Goal: Task Accomplishment & Management: Use online tool/utility

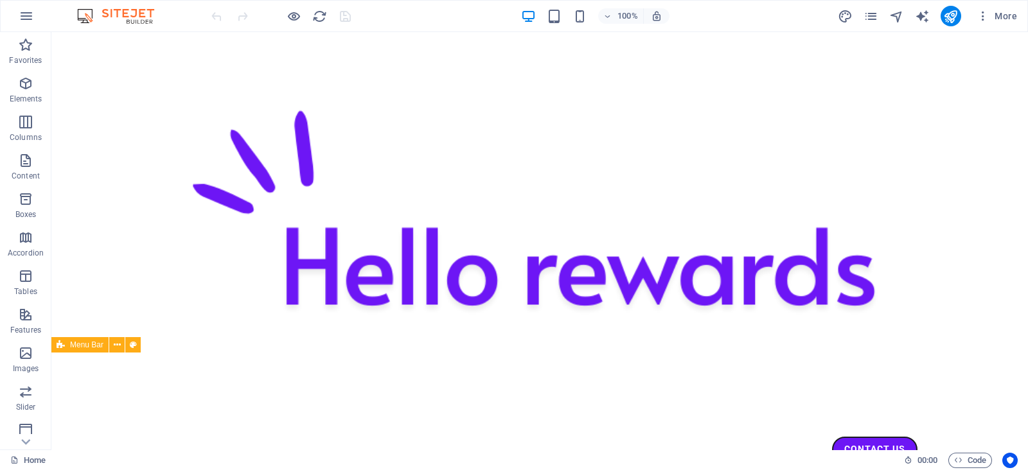
scroll to position [213, 0]
click at [951, 17] on icon "publish" at bounding box center [950, 16] width 15 height 15
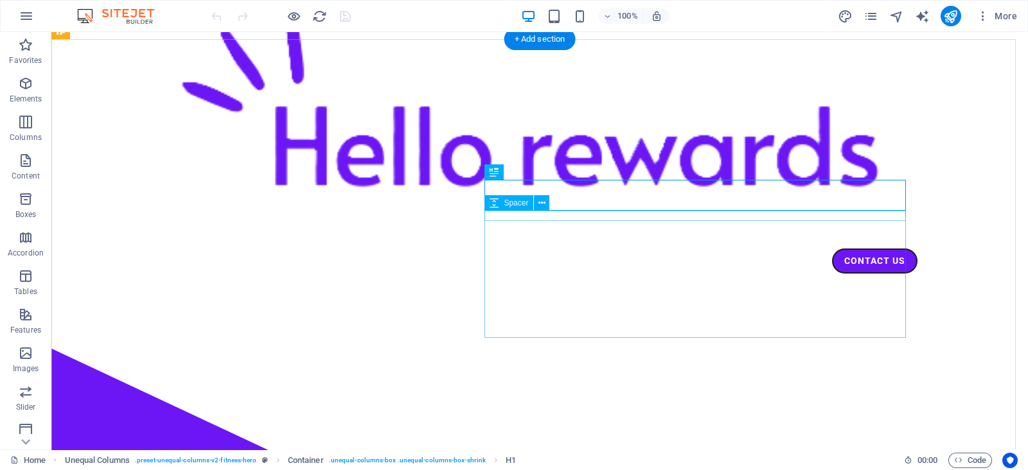
scroll to position [46, 0]
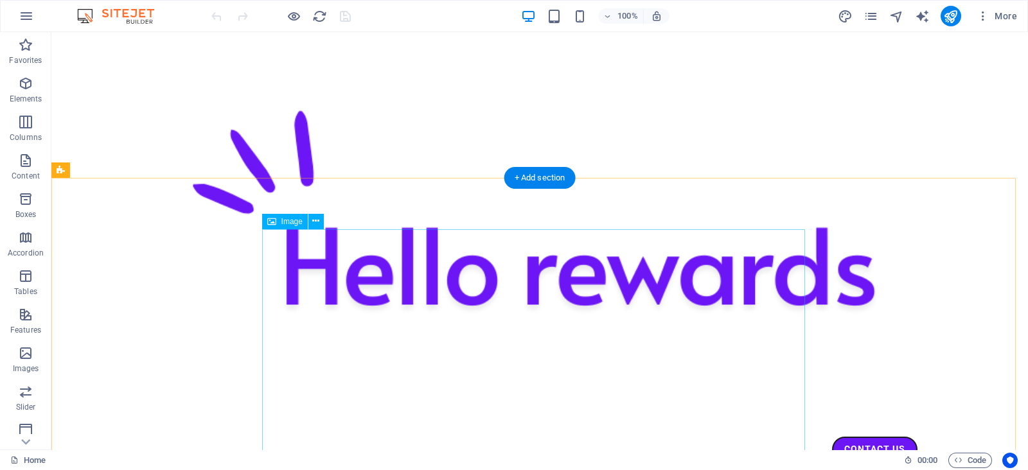
scroll to position [680, 0]
click at [19, 10] on icon "button" at bounding box center [26, 15] width 15 height 15
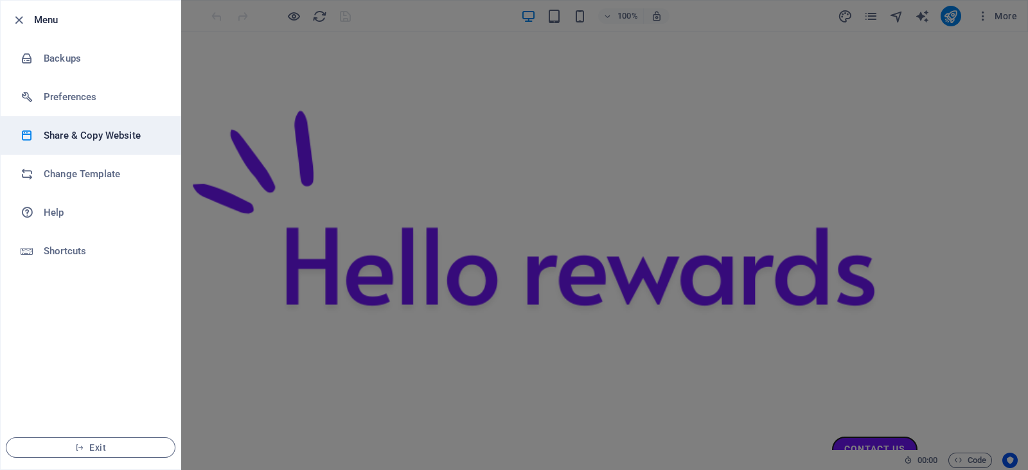
click at [111, 132] on h6 "Share & Copy Website" at bounding box center [103, 135] width 119 height 15
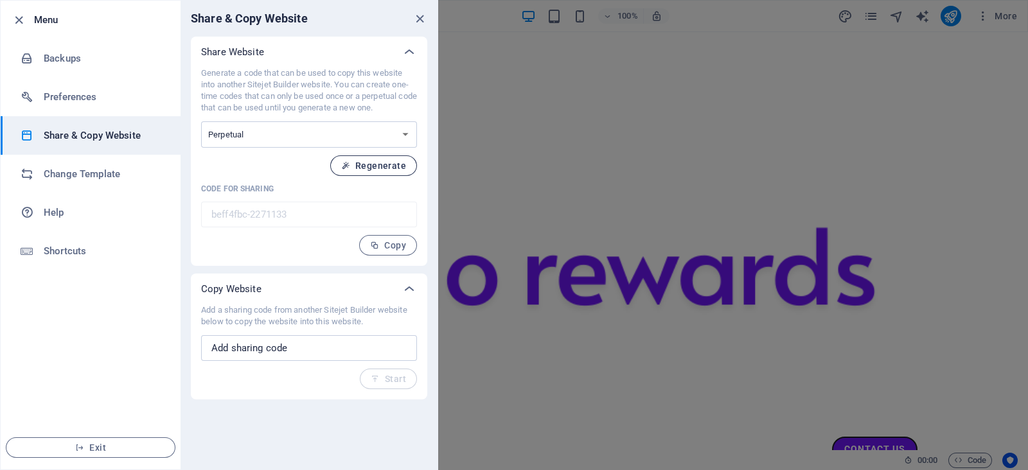
click at [363, 161] on span "Regenerate" at bounding box center [373, 166] width 65 height 10
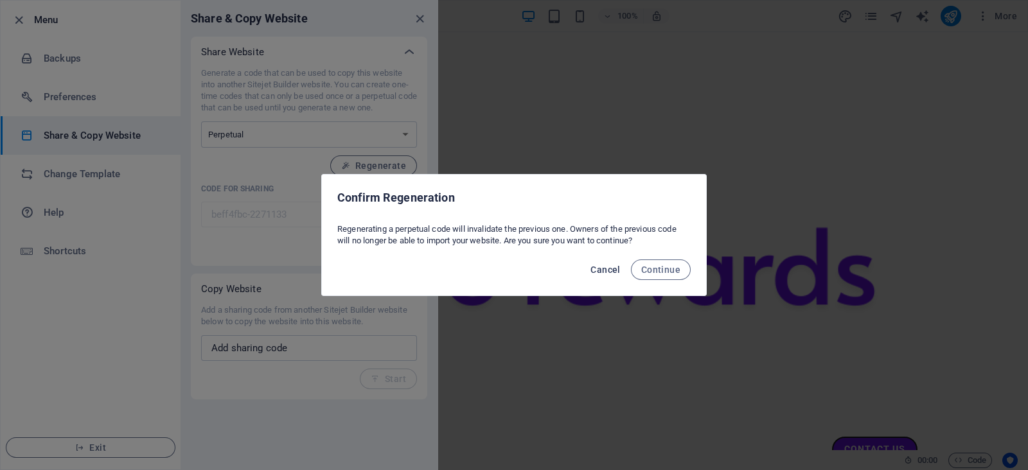
click at [606, 269] on span "Cancel" at bounding box center [605, 270] width 30 height 10
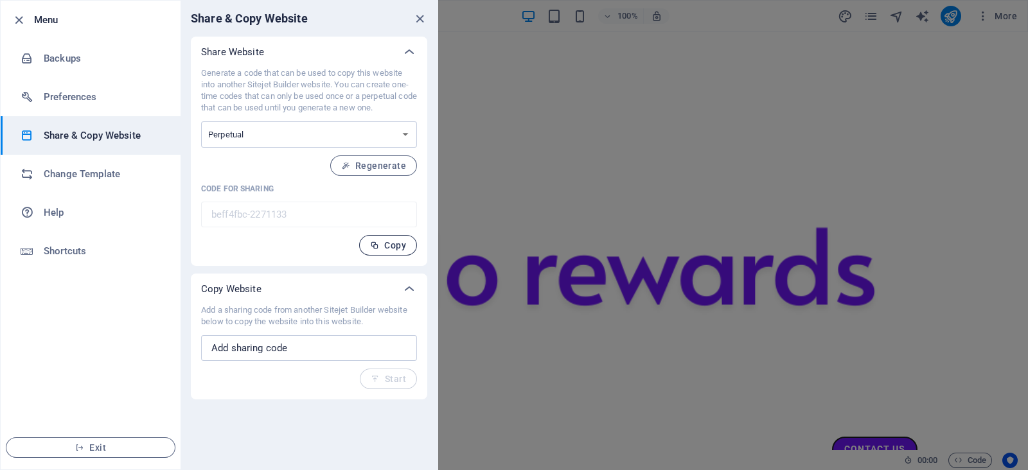
click at [396, 240] on span "Copy" at bounding box center [388, 245] width 36 height 10
click at [398, 248] on span "Copy" at bounding box center [388, 245] width 36 height 10
click at [388, 240] on span "Copy" at bounding box center [388, 245] width 36 height 10
click at [420, 22] on icon "close" at bounding box center [419, 19] width 15 height 15
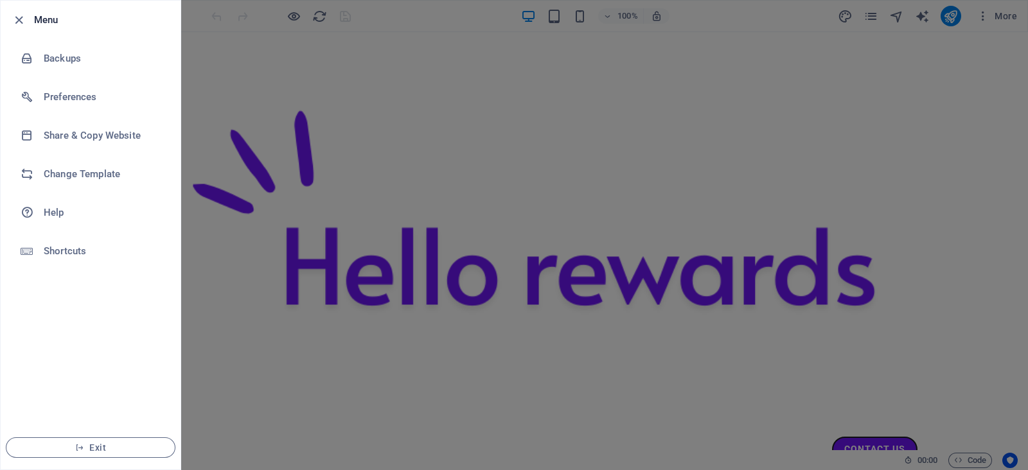
click at [298, 59] on div at bounding box center [514, 235] width 1028 height 470
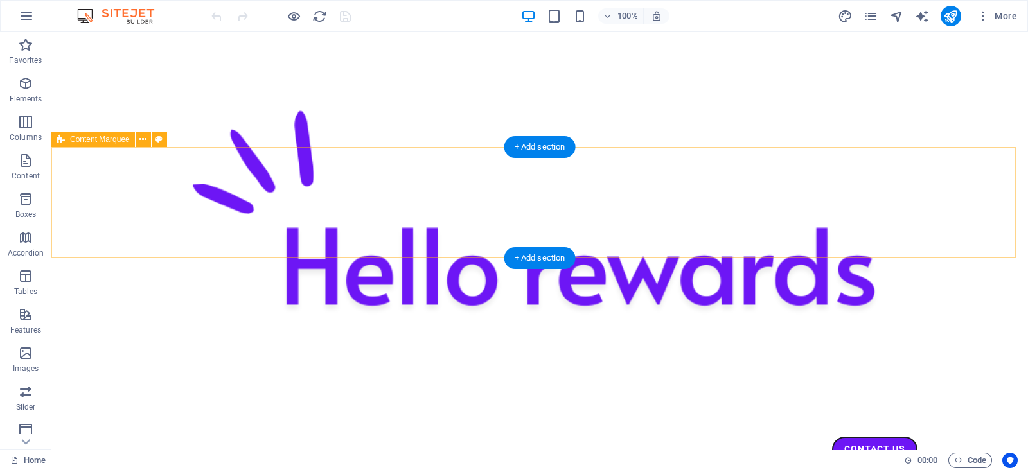
scroll to position [600, 0]
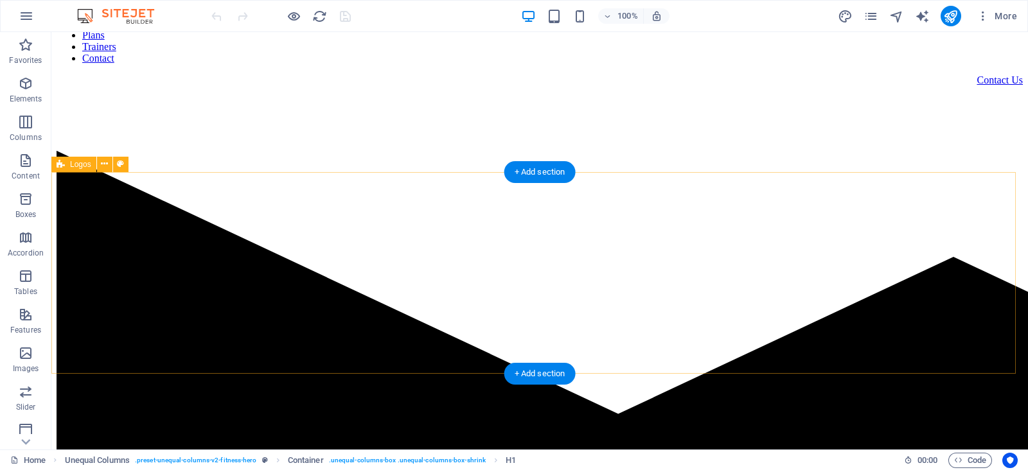
scroll to position [369, 0]
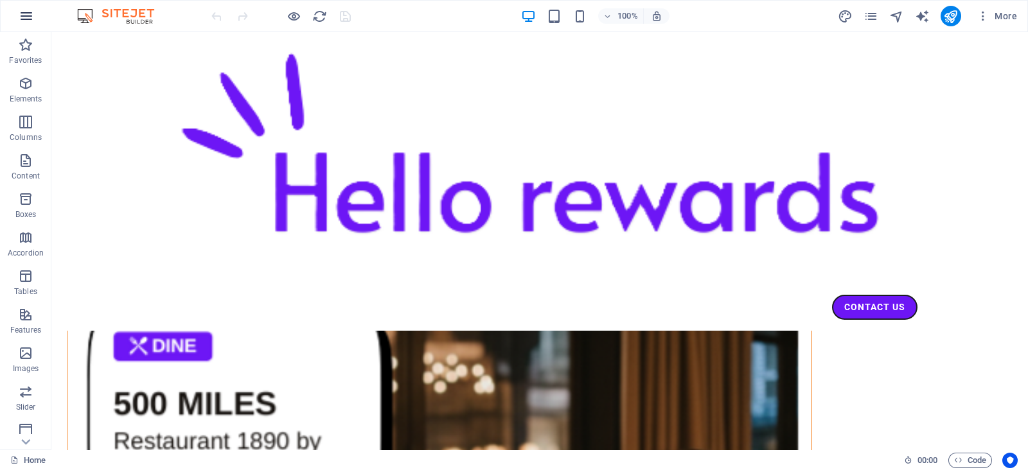
click at [29, 13] on icon "button" at bounding box center [26, 15] width 15 height 15
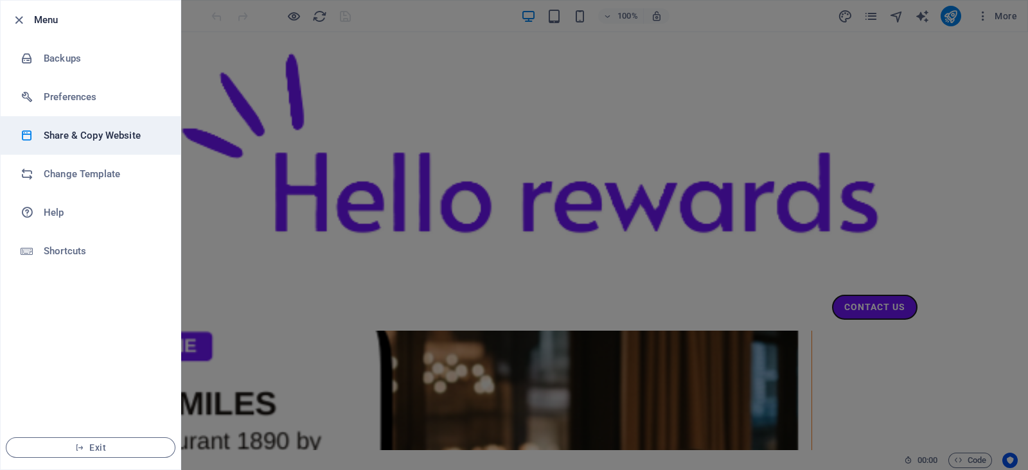
click at [111, 133] on h6 "Share & Copy Website" at bounding box center [103, 135] width 119 height 15
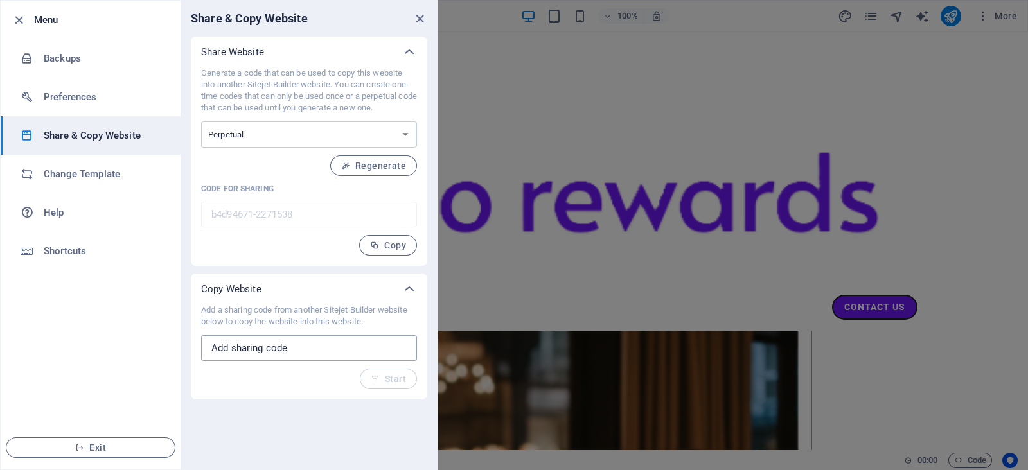
click at [289, 344] on input "text" at bounding box center [309, 348] width 216 height 26
paste input "beff4fbc-2271133"
type input "beff4fbc-2271133"
click at [380, 378] on span "Start" at bounding box center [388, 379] width 35 height 10
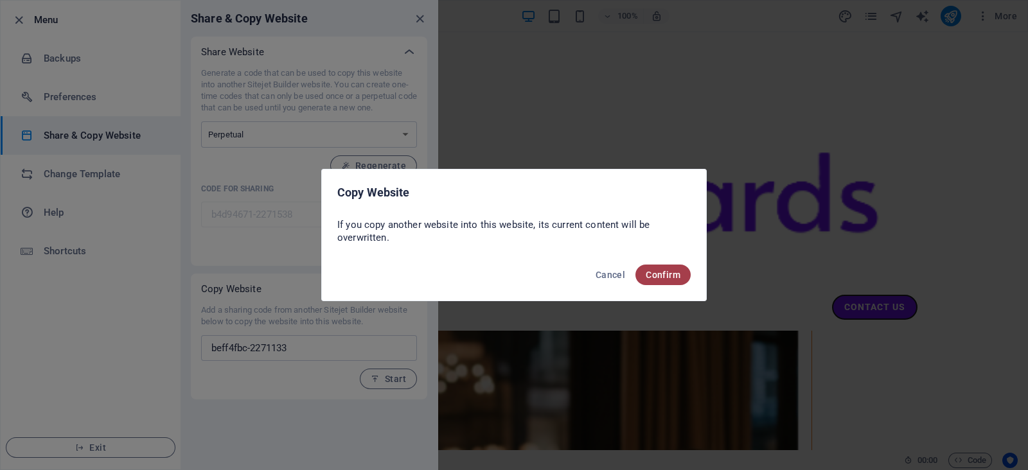
click at [664, 274] on span "Confirm" at bounding box center [663, 275] width 35 height 10
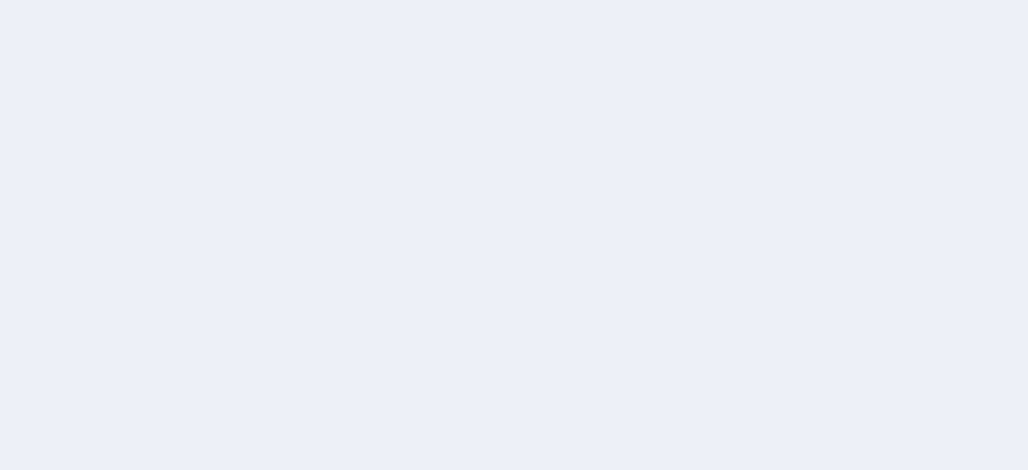
click at [664, 277] on div at bounding box center [514, 235] width 1028 height 470
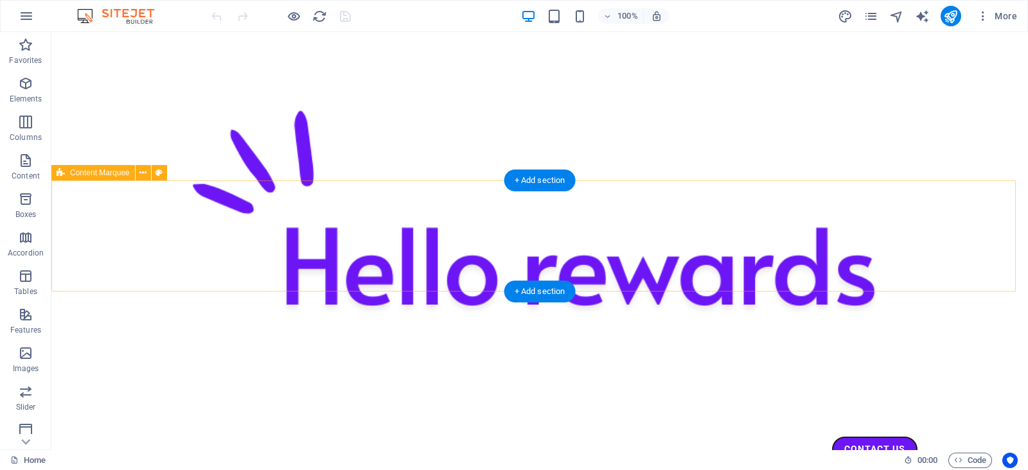
scroll to position [560, 0]
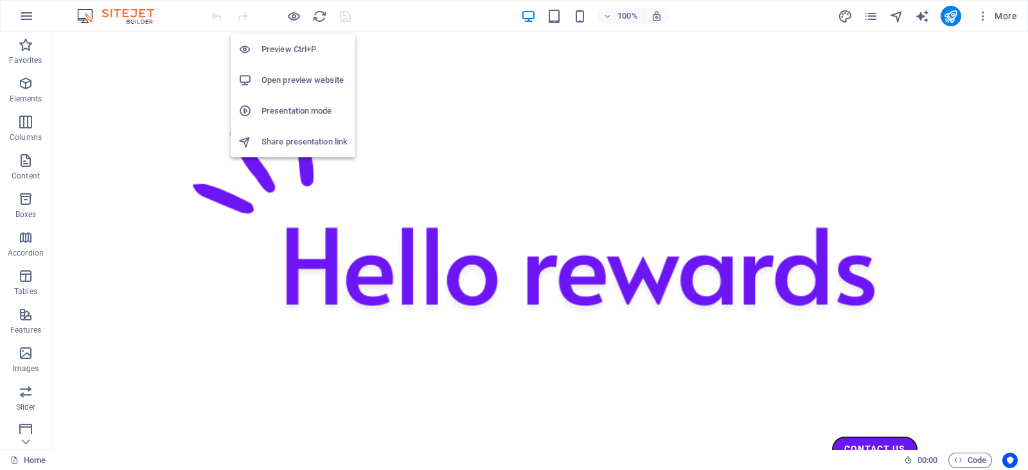
click at [290, 53] on h6 "Preview Ctrl+P" at bounding box center [305, 49] width 86 height 15
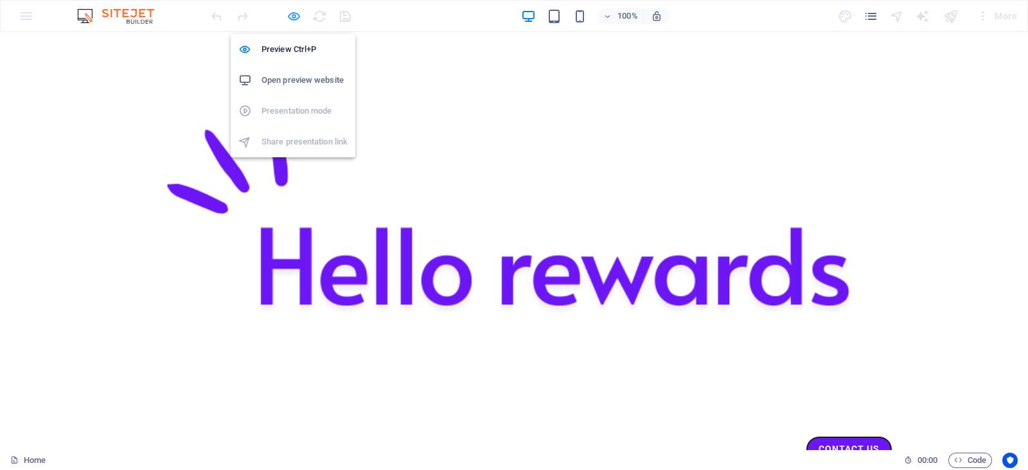
click at [287, 9] on icon "button" at bounding box center [294, 16] width 15 height 15
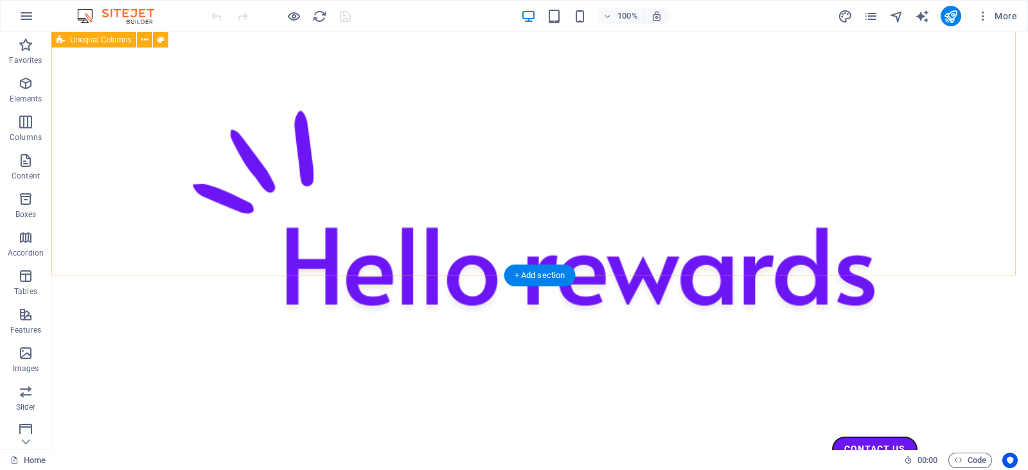
scroll to position [222, 0]
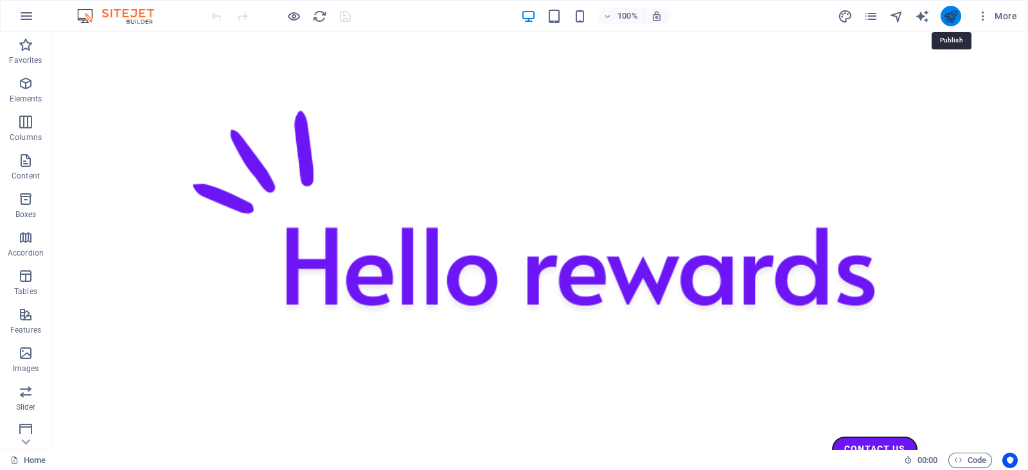
click at [952, 14] on icon "publish" at bounding box center [950, 16] width 15 height 15
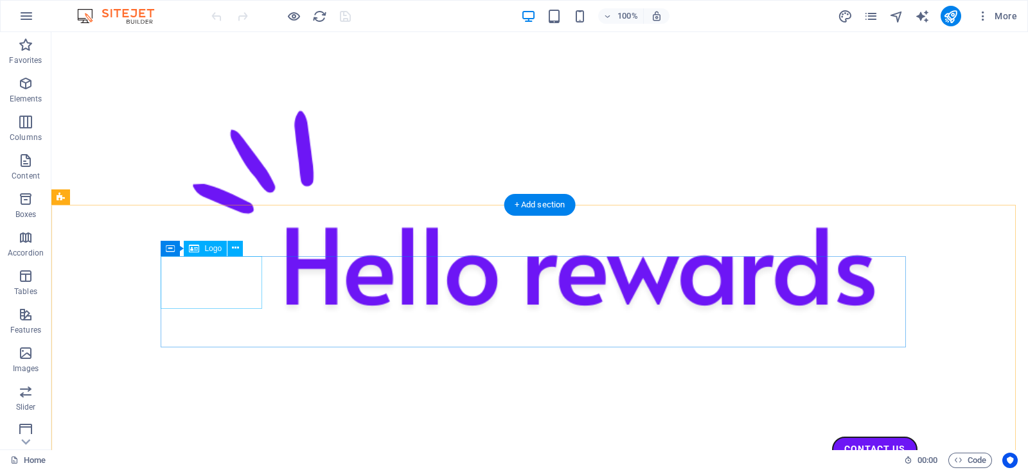
scroll to position [1694, 0]
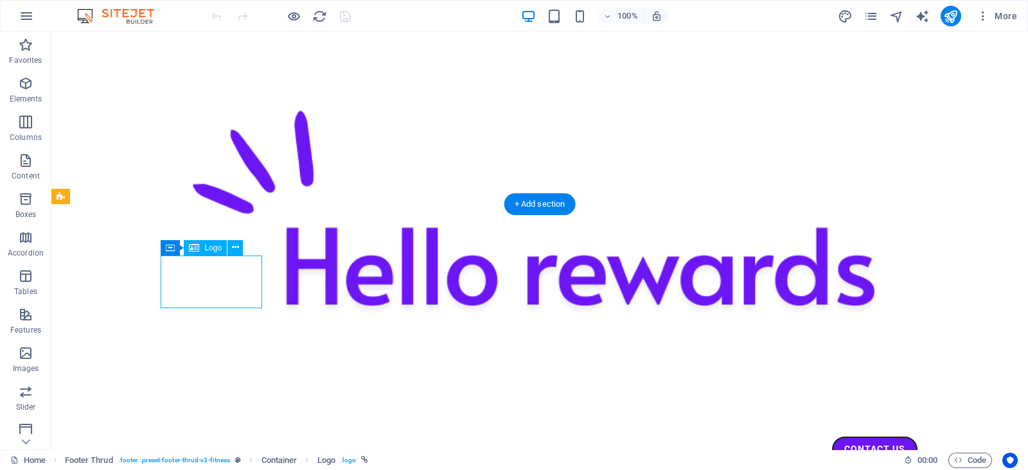
select select "%"
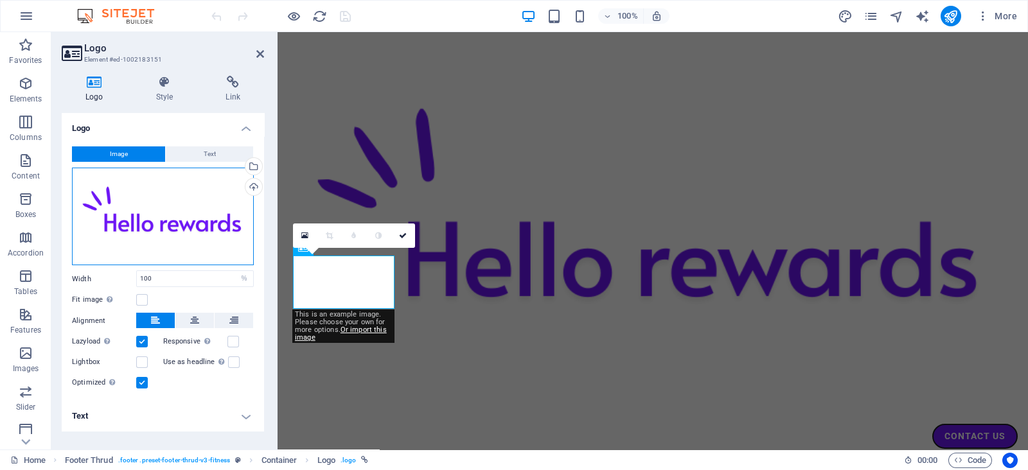
click at [182, 208] on div "Drag files here, click to choose files or select files from Files or our free s…" at bounding box center [163, 217] width 182 height 98
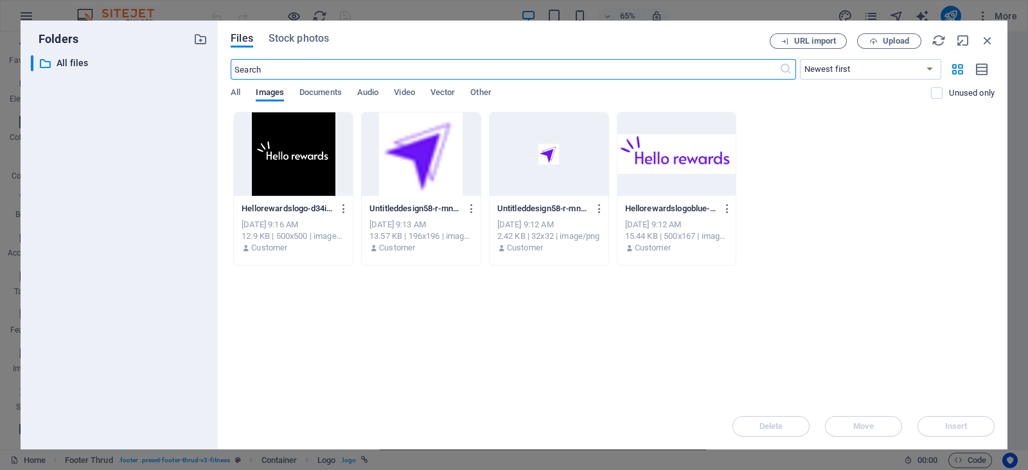
scroll to position [1646, 0]
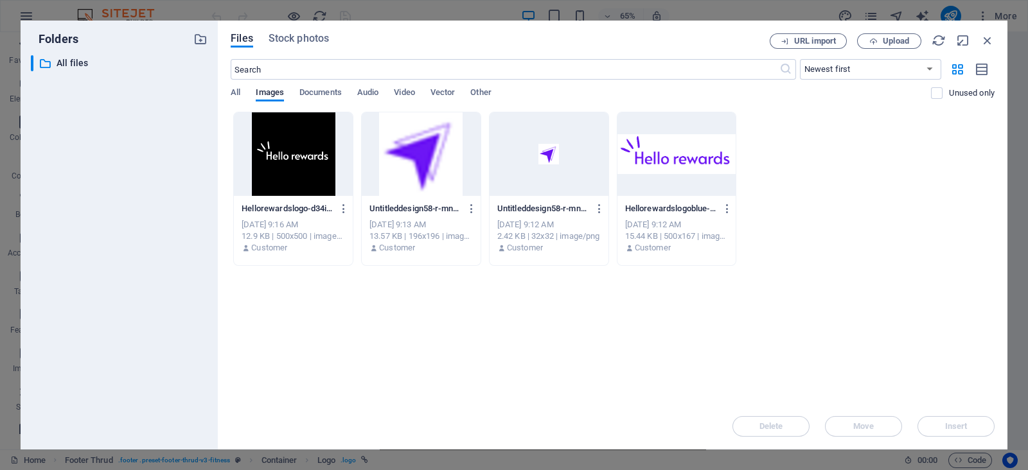
click at [292, 151] on div at bounding box center [293, 154] width 119 height 84
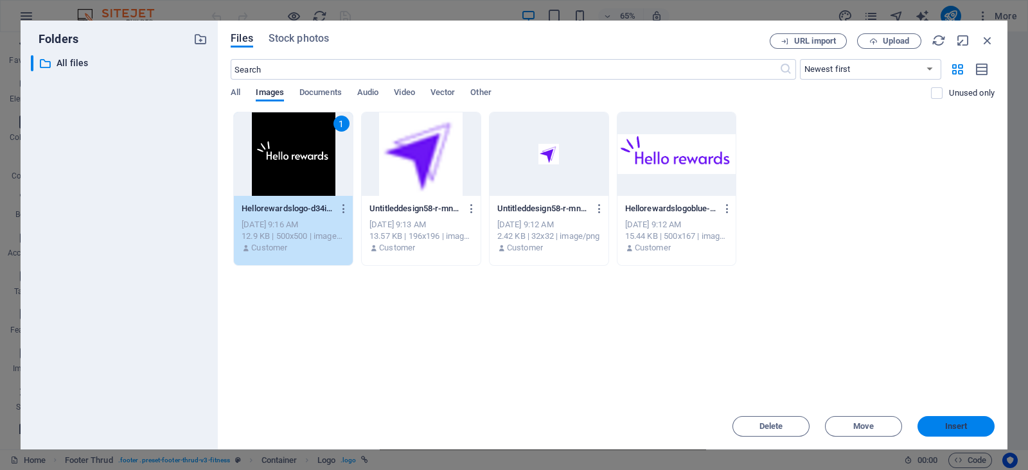
click at [822, 375] on span "Insert" at bounding box center [956, 427] width 22 height 8
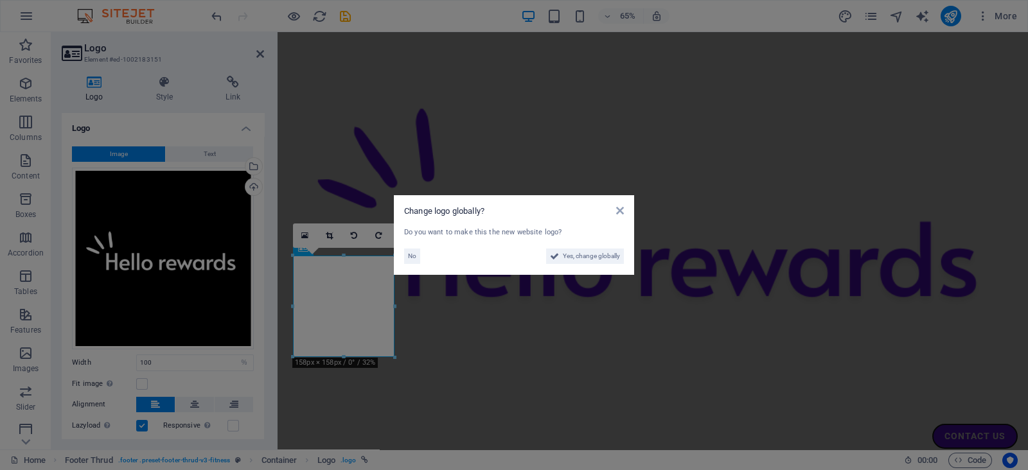
scroll to position [1674, 0]
click at [414, 258] on span "No" at bounding box center [412, 256] width 8 height 15
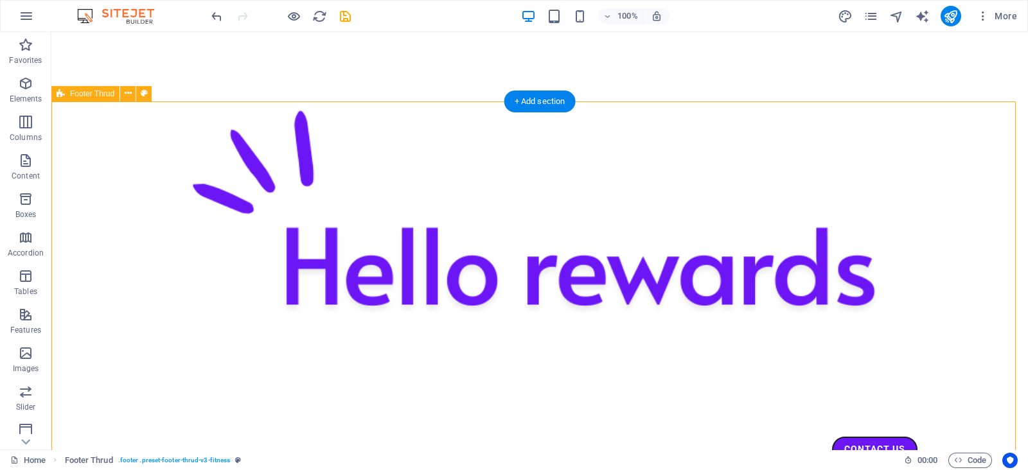
scroll to position [1773, 0]
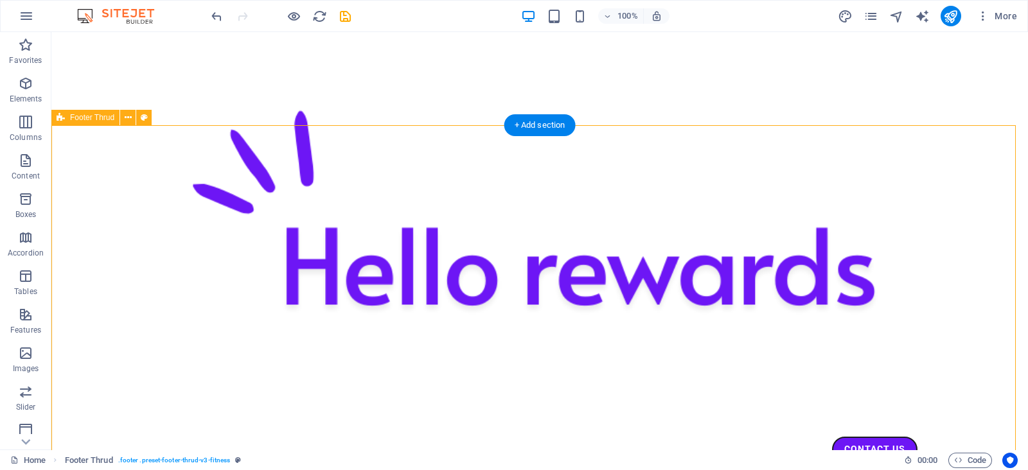
select select "footer"
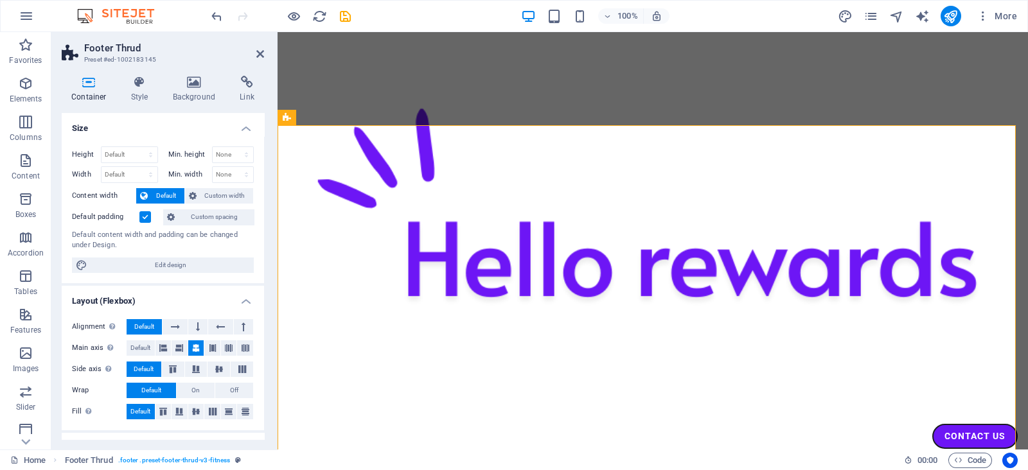
scroll to position [1753, 0]
click at [197, 83] on icon at bounding box center [194, 82] width 62 height 13
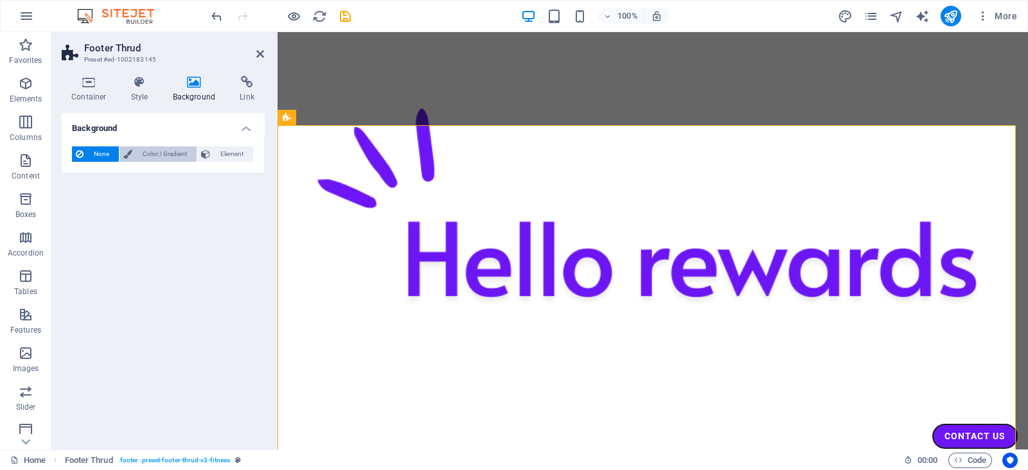
click at [170, 155] on span "Color / Gradient" at bounding box center [164, 153] width 57 height 15
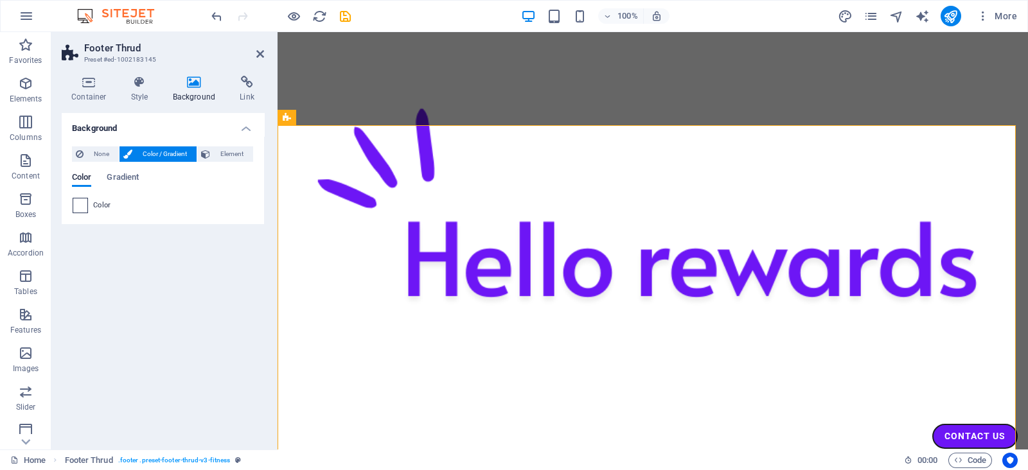
click at [77, 209] on span at bounding box center [80, 206] width 14 height 14
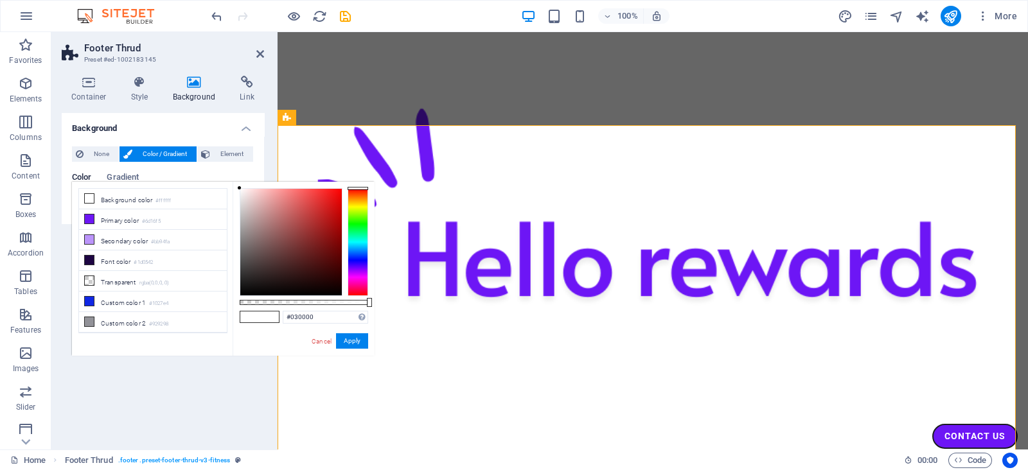
type input "#000000"
drag, startPoint x: 302, startPoint y: 274, endPoint x: 356, endPoint y: 314, distance: 67.5
click at [356, 314] on div "#000000 Supported formats #0852ed rgb(8, 82, 237) rgba(8, 82, 237, 90%) hsv(221…" at bounding box center [304, 362] width 142 height 360
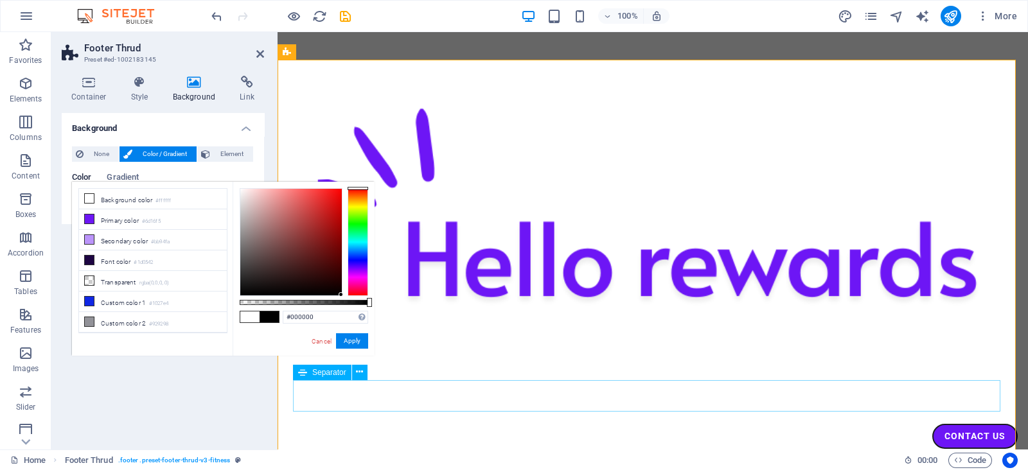
scroll to position [1821, 0]
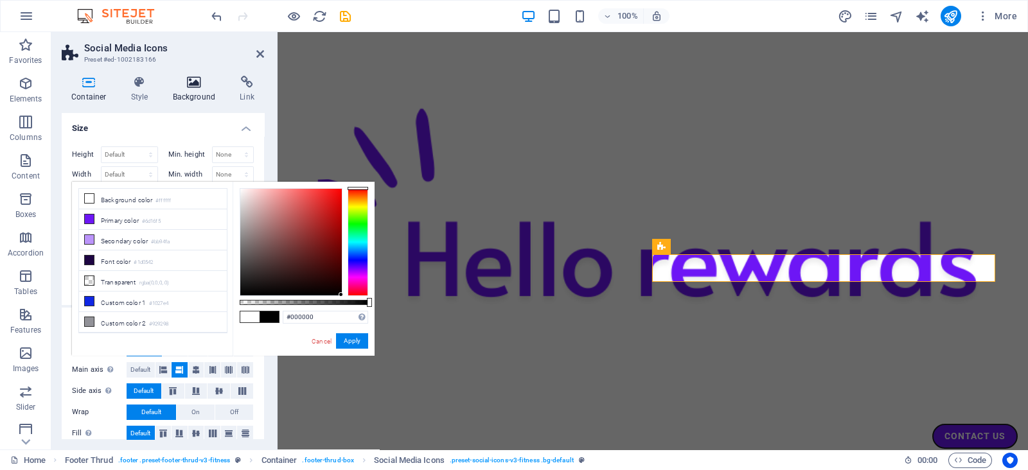
click at [195, 76] on icon at bounding box center [194, 82] width 62 height 13
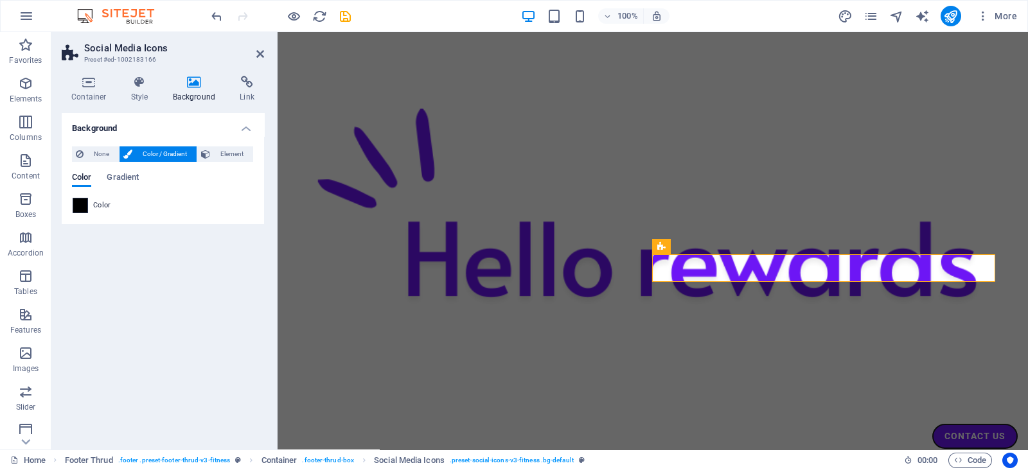
click at [80, 204] on span at bounding box center [80, 206] width 14 height 14
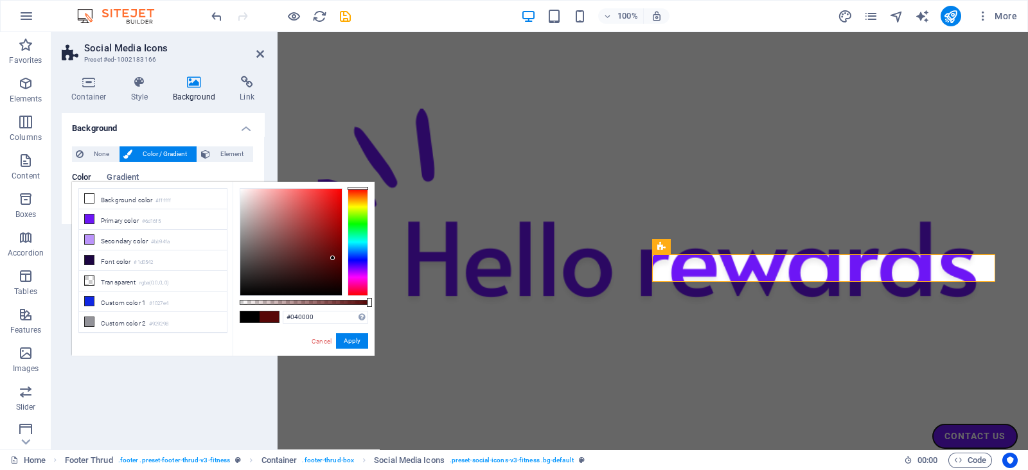
type input "#000000"
drag, startPoint x: 333, startPoint y: 258, endPoint x: 359, endPoint y: 328, distance: 74.8
click at [359, 328] on div "#000000 Supported formats #0852ed rgb(8, 82, 237) rgba(8, 82, 237, 90%) hsv(221…" at bounding box center [304, 362] width 142 height 360
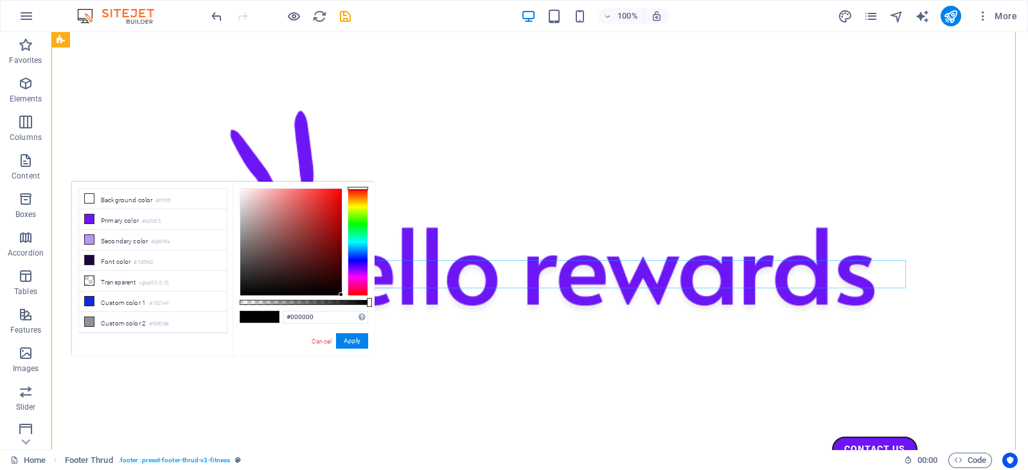
scroll to position [1938, 0]
click at [347, 339] on button "Apply" at bounding box center [352, 340] width 32 height 15
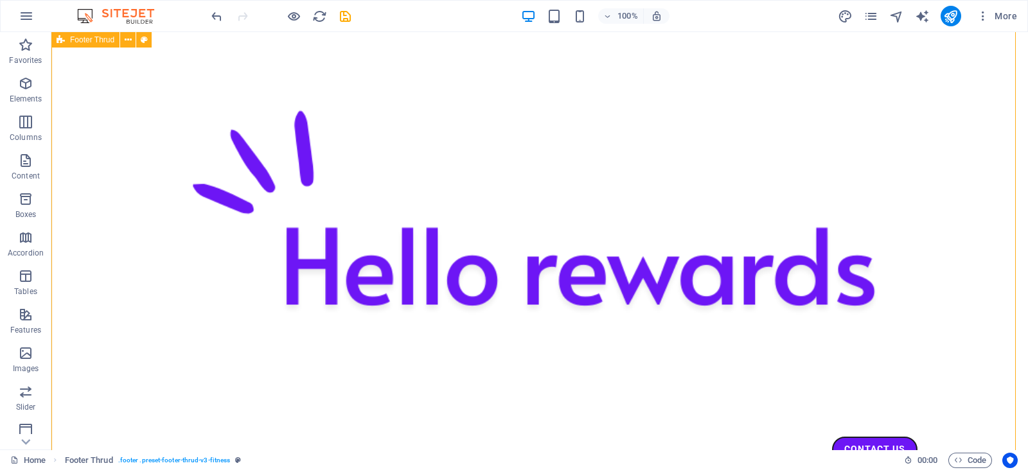
scroll to position [1928, 0]
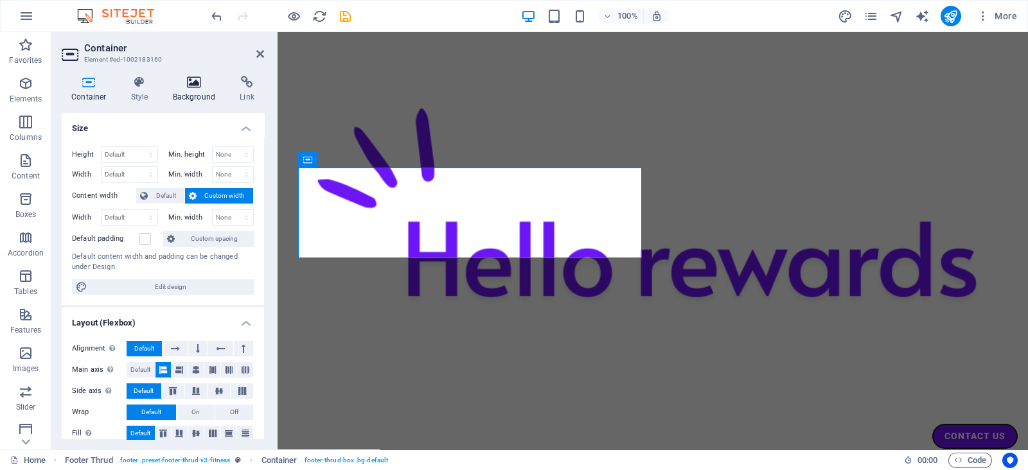
click at [201, 88] on icon at bounding box center [194, 82] width 62 height 13
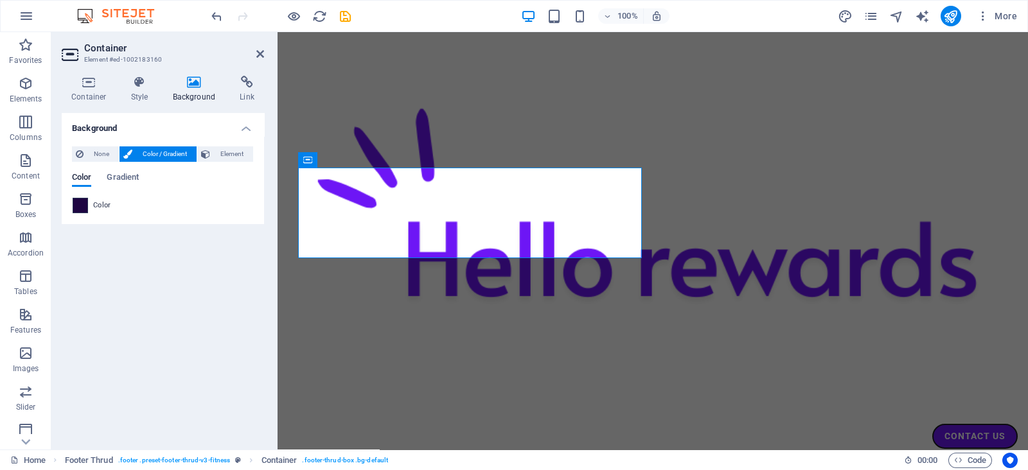
click at [84, 206] on span at bounding box center [80, 206] width 14 height 14
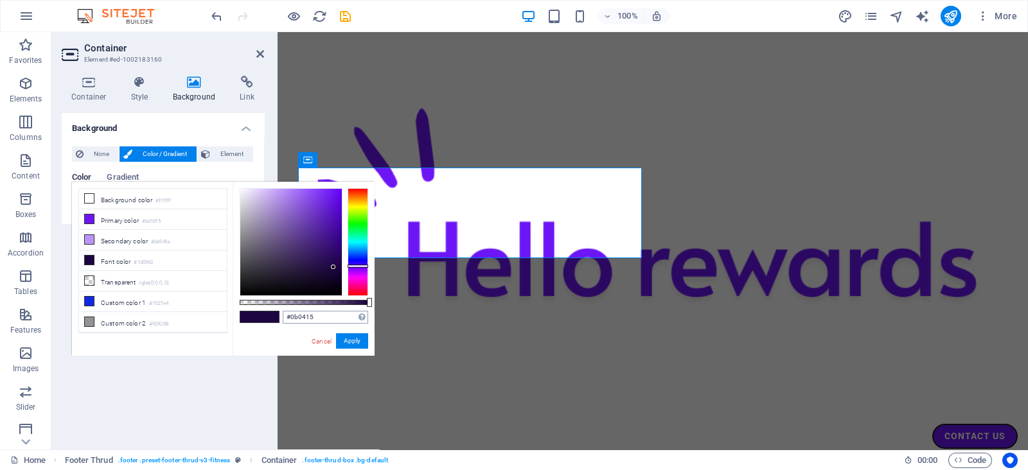
type input "#000000"
drag, startPoint x: 289, startPoint y: 243, endPoint x: 366, endPoint y: 330, distance: 116.5
click at [366, 330] on div "#000000 Supported formats #0852ed rgb(8, 82, 237) rgba(8, 82, 237, 90%) hsv(221…" at bounding box center [304, 362] width 142 height 360
click at [355, 345] on button "Apply" at bounding box center [352, 340] width 32 height 15
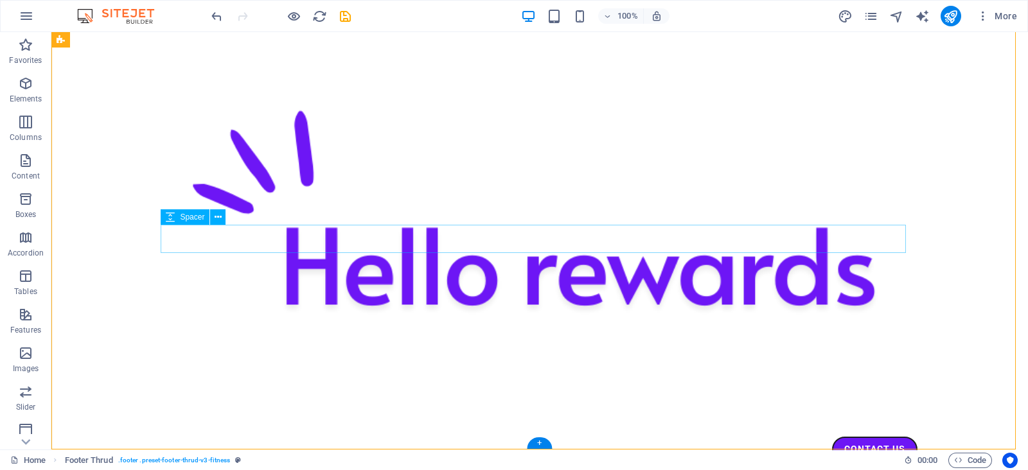
scroll to position [1885, 0]
click at [822, 17] on button "publish" at bounding box center [951, 16] width 21 height 21
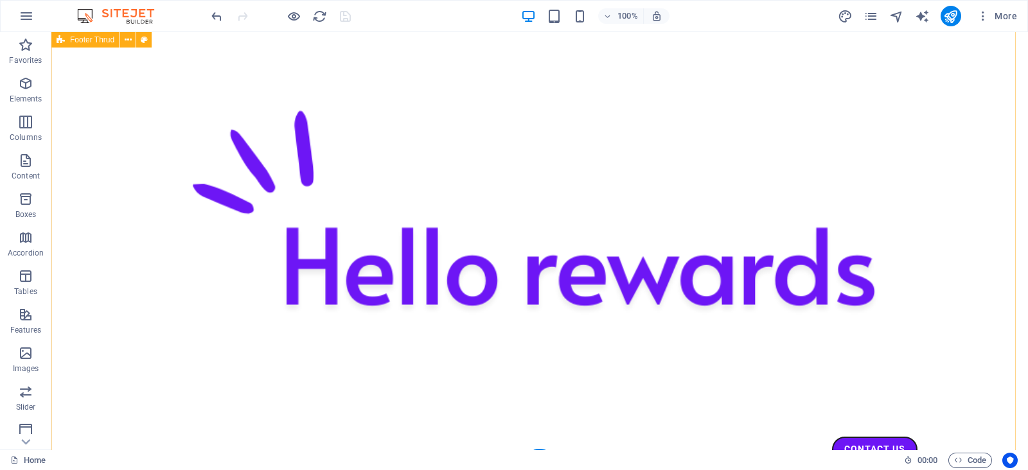
scroll to position [1964, 0]
